Goal: Find specific page/section: Find specific page/section

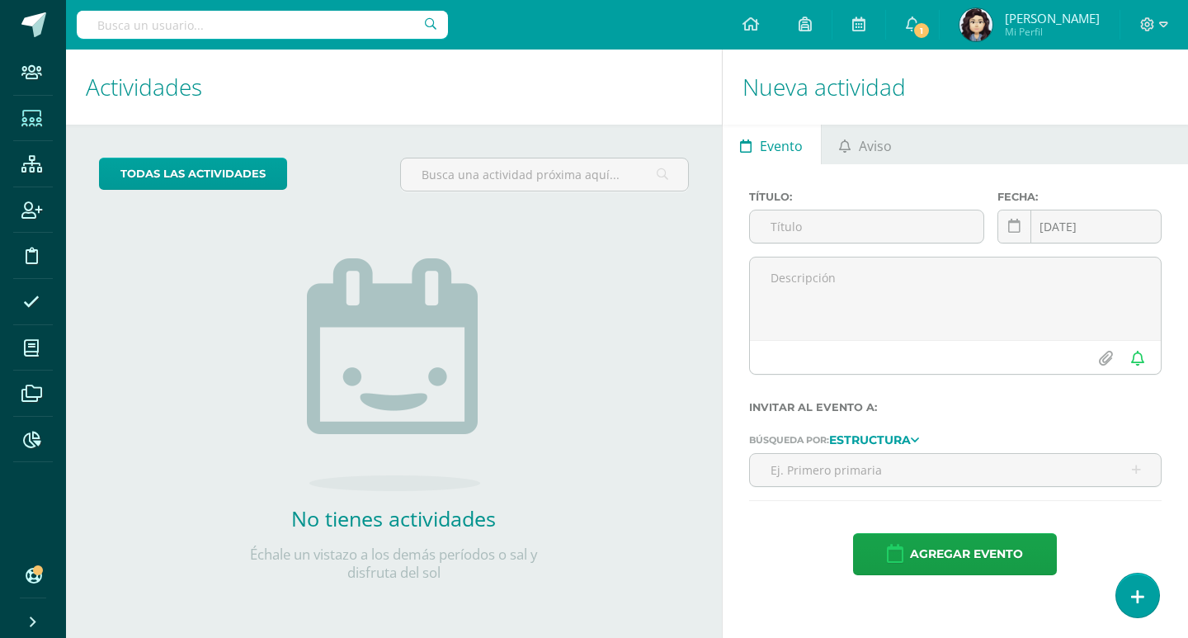
click at [38, 117] on icon at bounding box center [31, 119] width 21 height 17
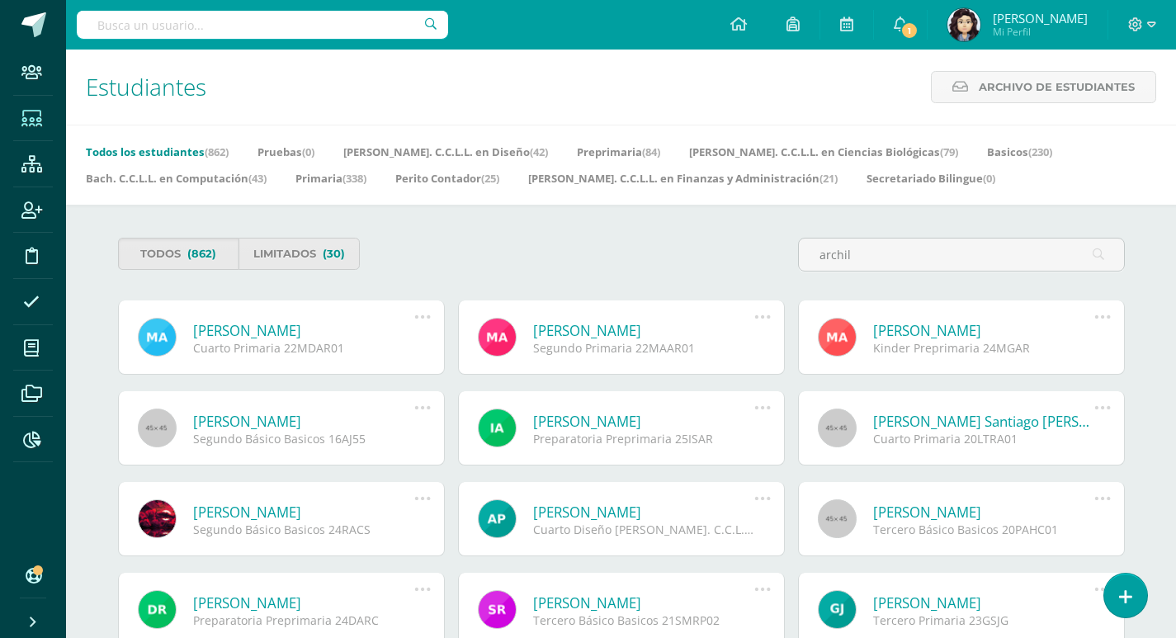
type input "archil"
click at [340, 426] on link "[PERSON_NAME]" at bounding box center [304, 421] width 222 height 19
